Goal: Task Accomplishment & Management: Manage account settings

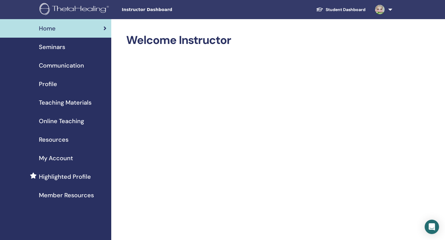
click at [54, 48] on span "Seminars" at bounding box center [52, 46] width 26 height 9
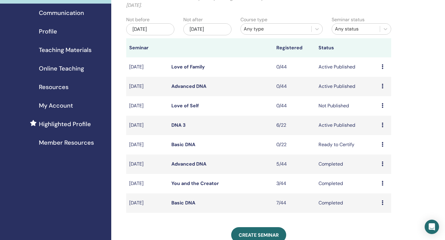
scroll to position [59, 0]
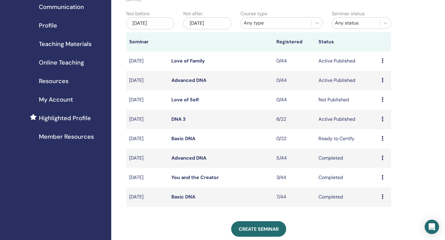
click at [380, 136] on td "Preview Edit Attendees Cancel" at bounding box center [384, 138] width 13 height 19
click at [381, 137] on icon at bounding box center [382, 138] width 2 height 5
click at [379, 168] on p "Cancel" at bounding box center [378, 169] width 23 height 7
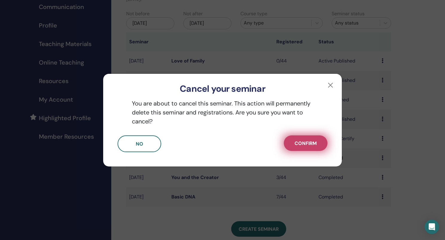
click at [297, 142] on span "Confirm" at bounding box center [305, 143] width 22 height 6
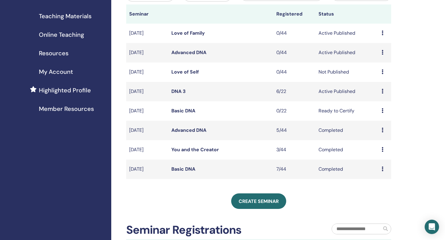
scroll to position [103, 0]
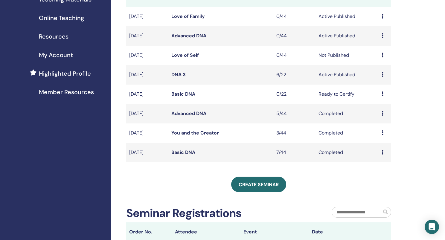
click at [184, 152] on link "Basic DNA" at bounding box center [183, 152] width 24 height 6
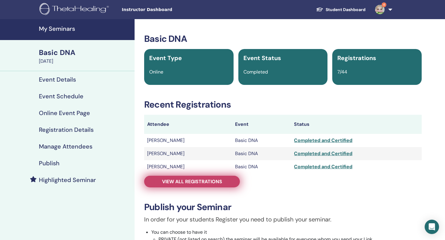
click at [184, 182] on span "View all registrations" at bounding box center [192, 181] width 60 height 6
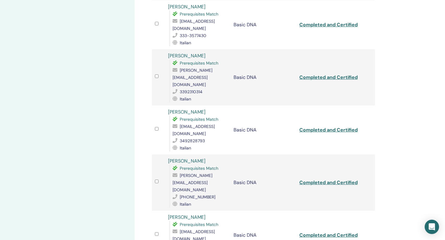
scroll to position [199, 0]
